Goal: Navigation & Orientation: Find specific page/section

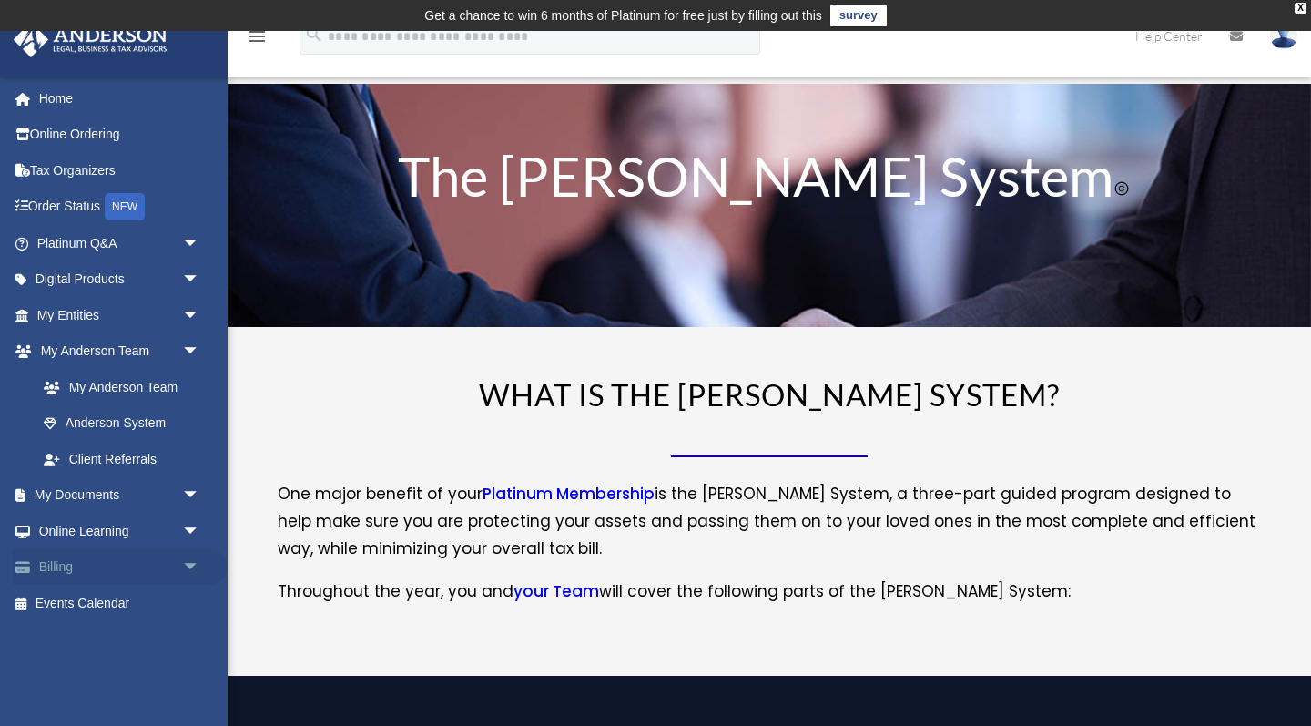
click at [189, 558] on span "arrow_drop_down" at bounding box center [200, 567] width 36 height 37
click at [191, 239] on span "arrow_drop_down" at bounding box center [200, 243] width 36 height 37
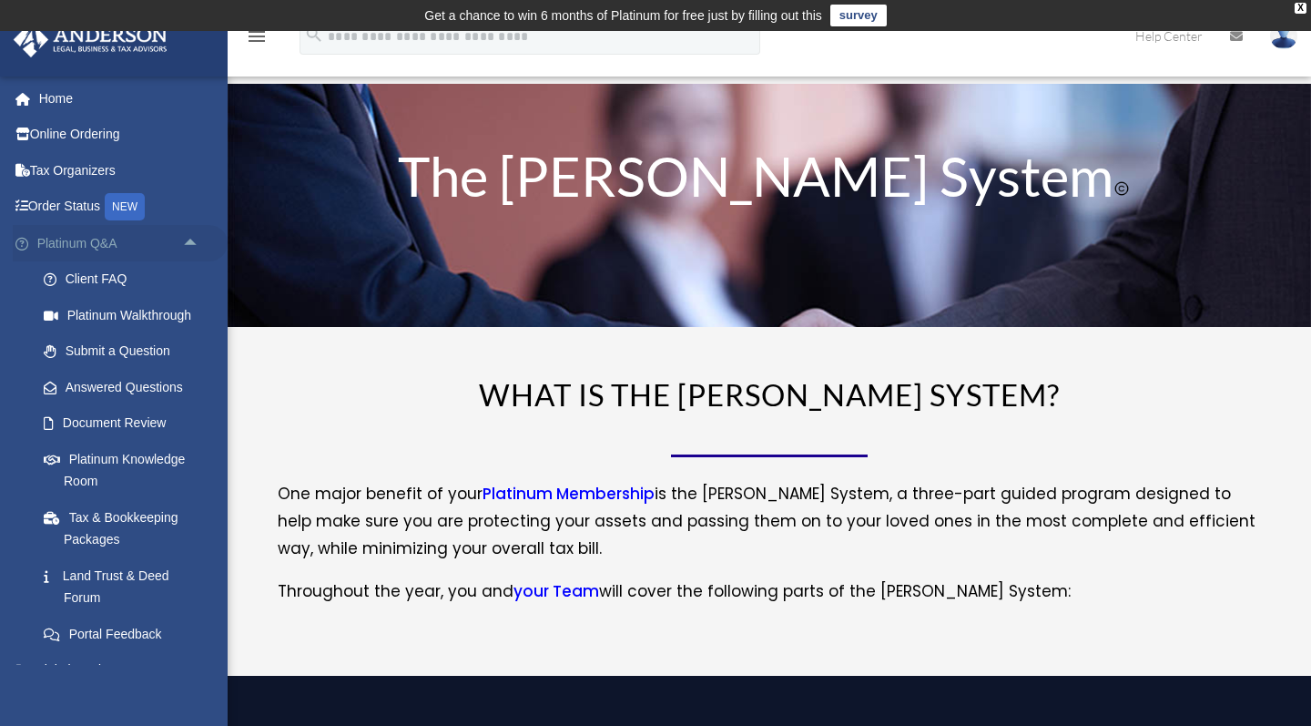
click at [191, 239] on span "arrow_drop_up" at bounding box center [200, 243] width 36 height 37
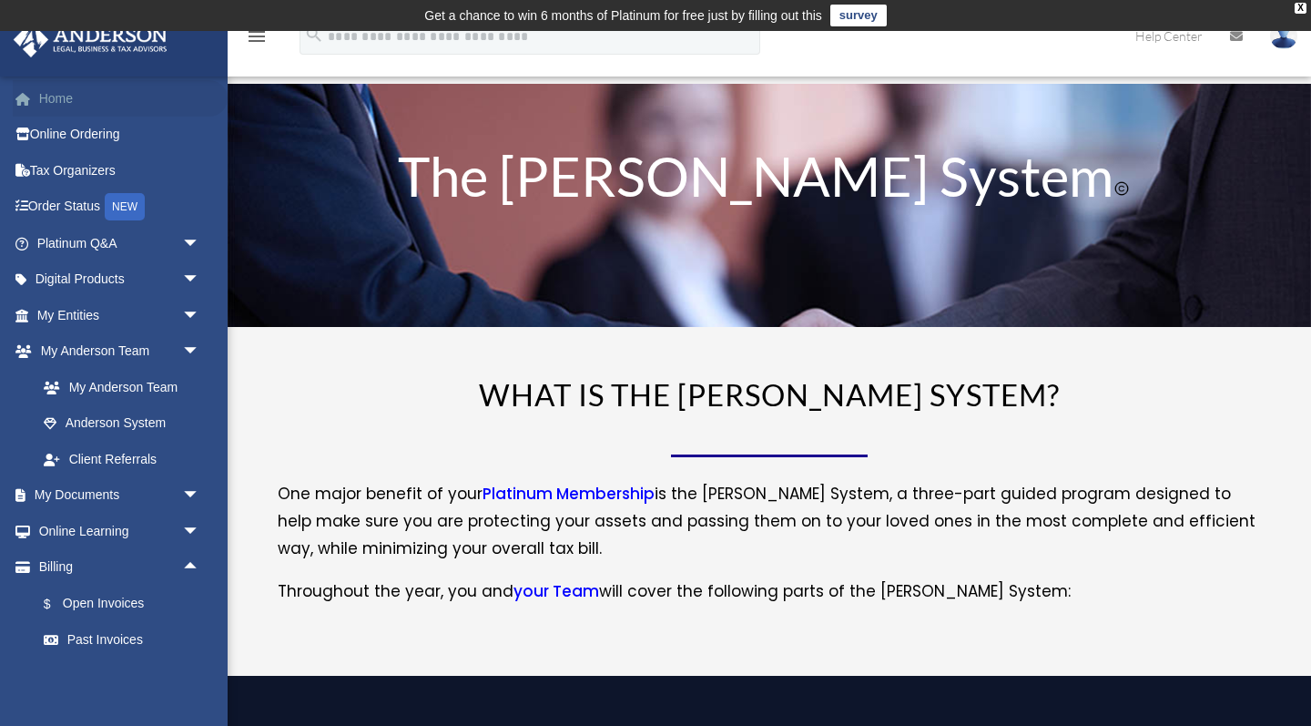
click at [74, 101] on link "Home" at bounding box center [120, 98] width 215 height 36
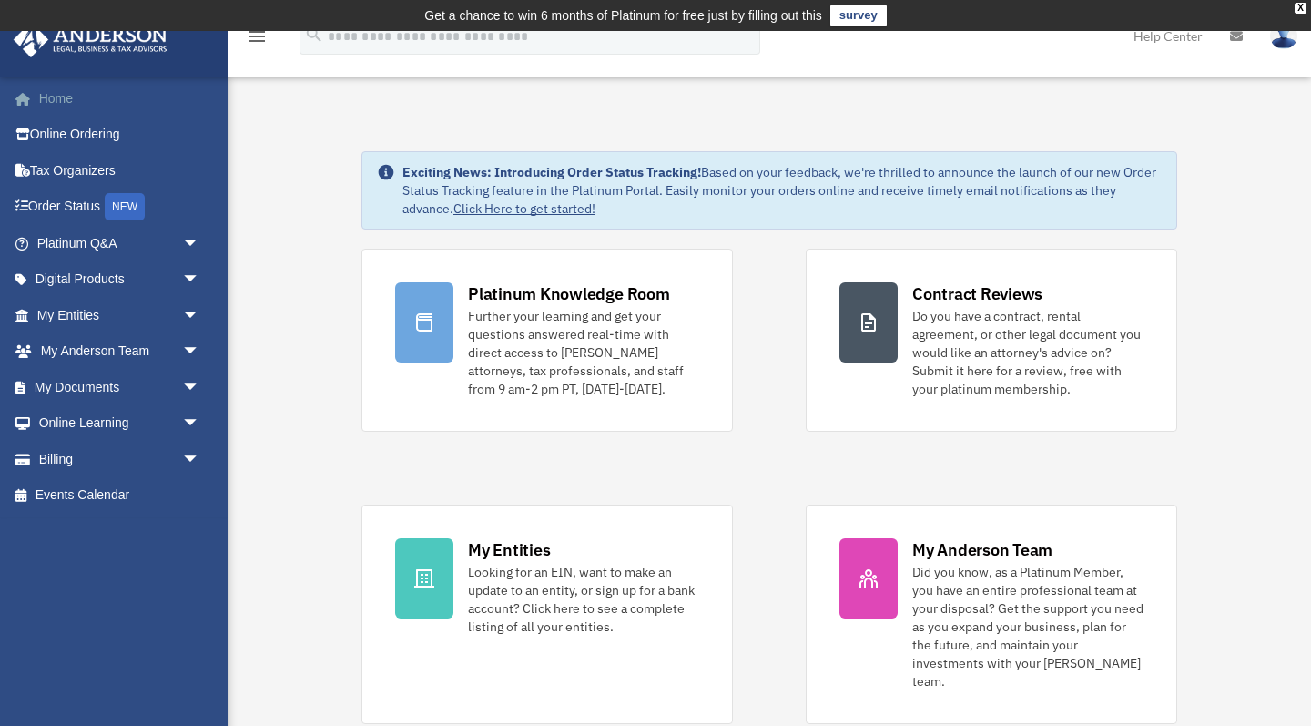
click at [56, 105] on link "Home" at bounding box center [120, 98] width 215 height 36
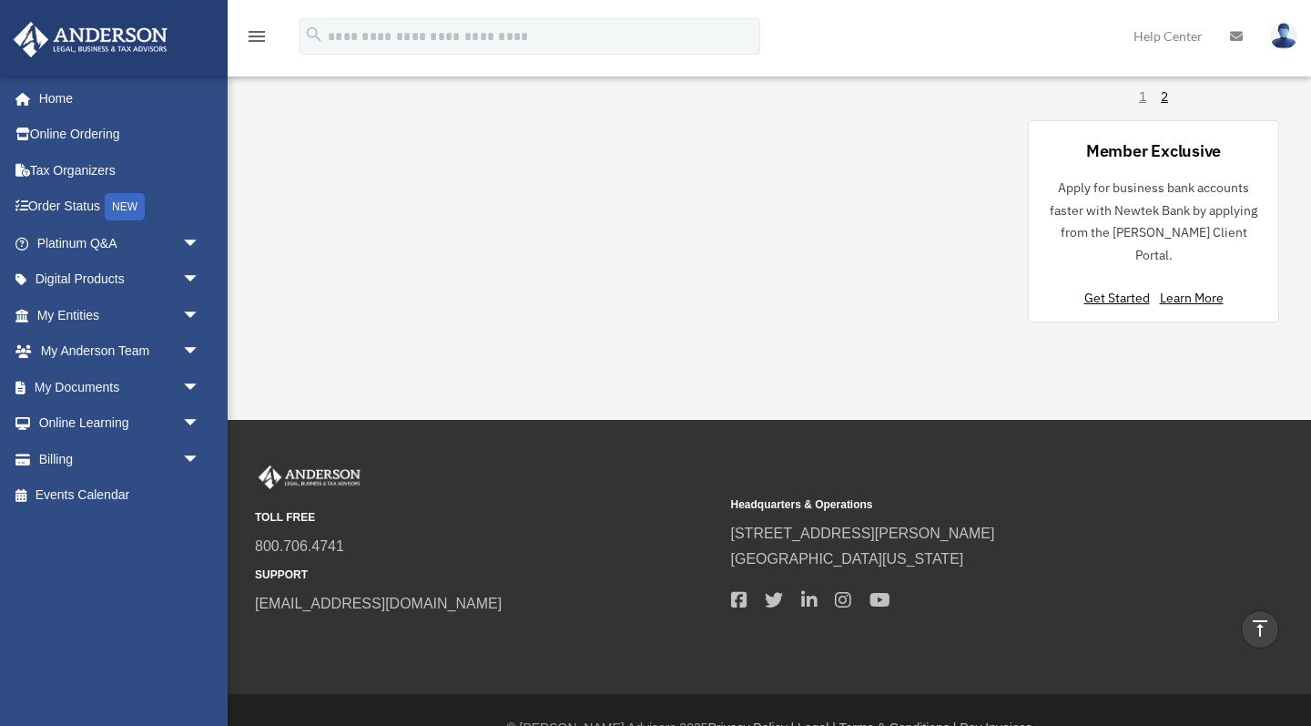
scroll to position [1543, 0]
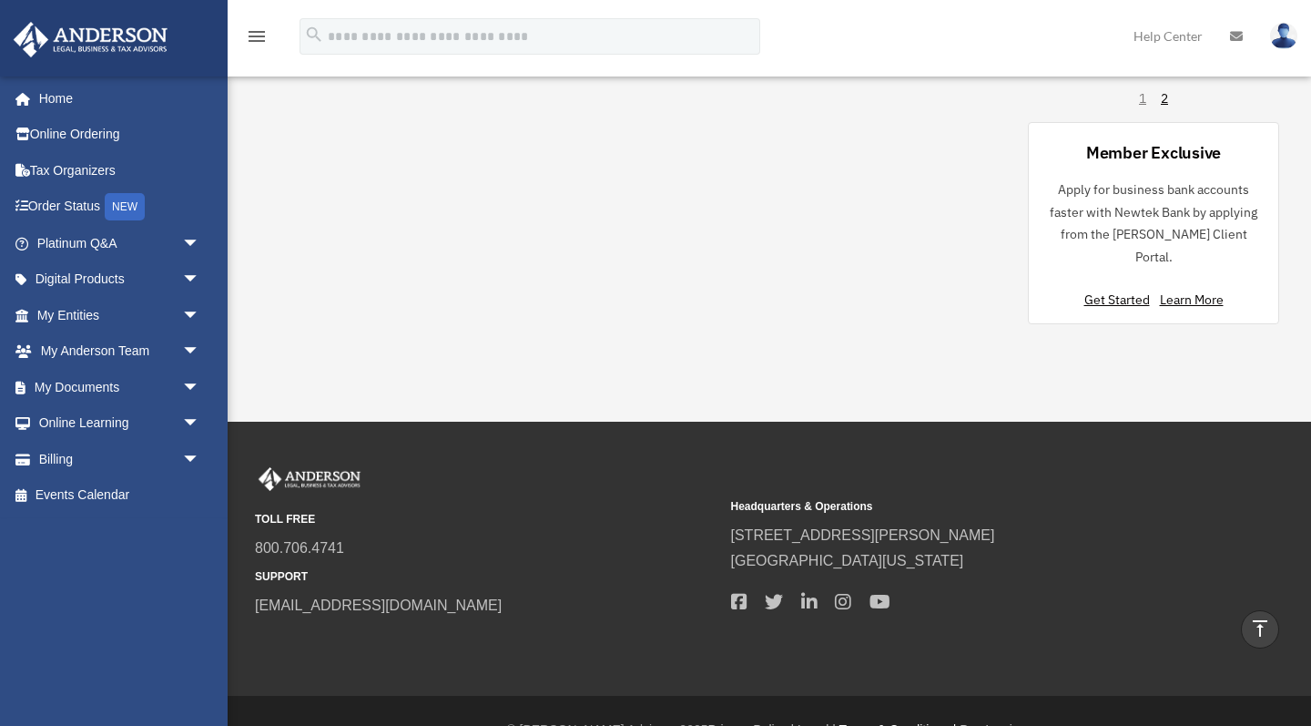
click at [862, 722] on link "Terms & Conditions |" at bounding box center [898, 729] width 117 height 15
